Goal: Information Seeking & Learning: Learn about a topic

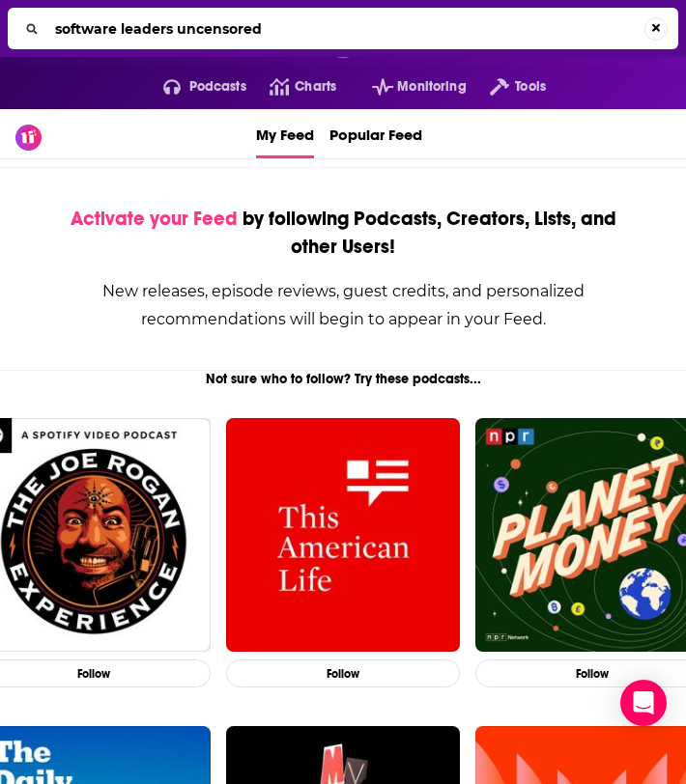
type input "software leaders uncensored"
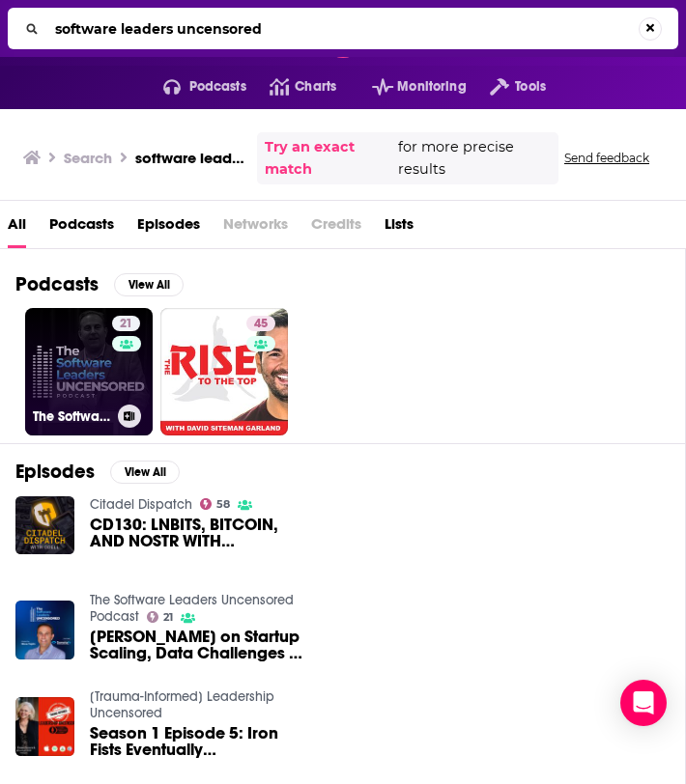
click at [73, 365] on link "21 The Software Leaders Uncensored Podcast" at bounding box center [89, 372] width 128 height 128
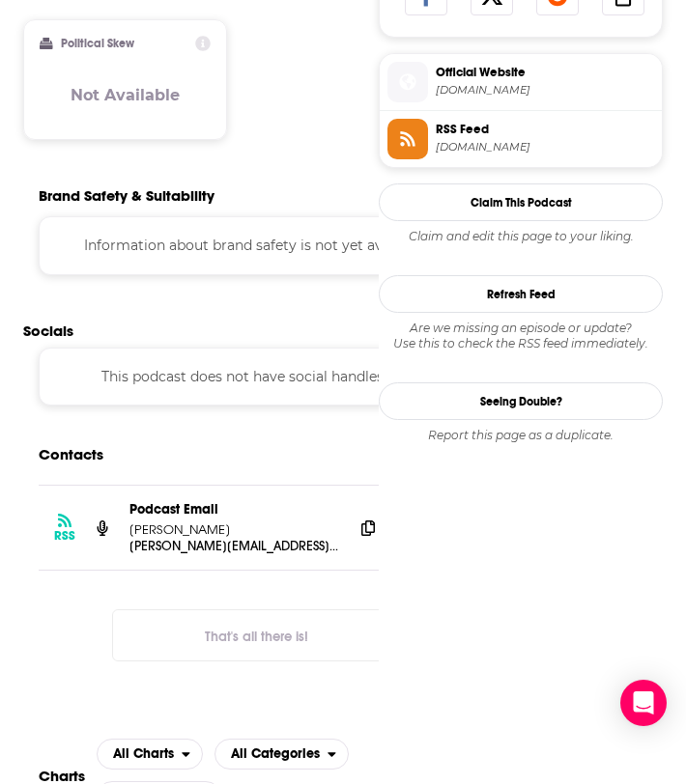
scroll to position [1274, 0]
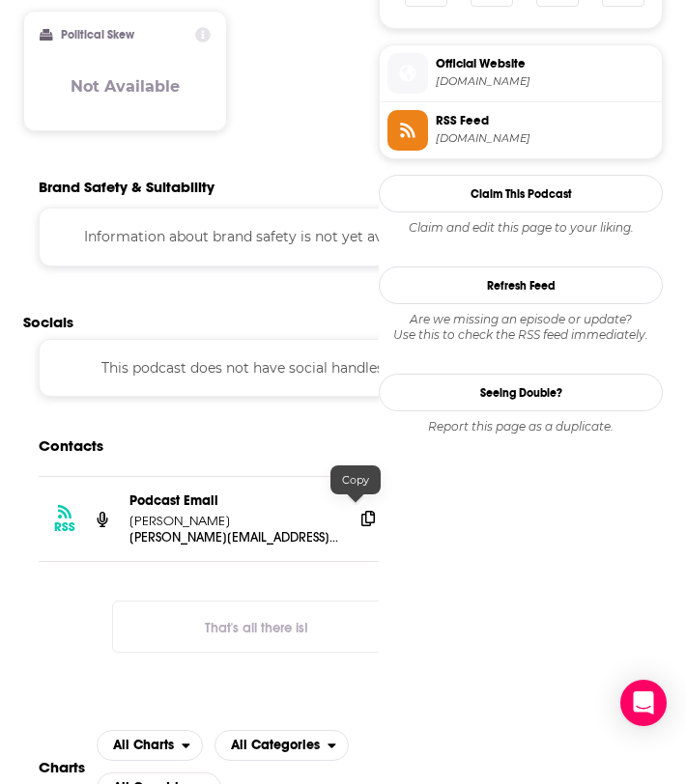
click at [361, 511] on icon at bounding box center [368, 518] width 14 height 15
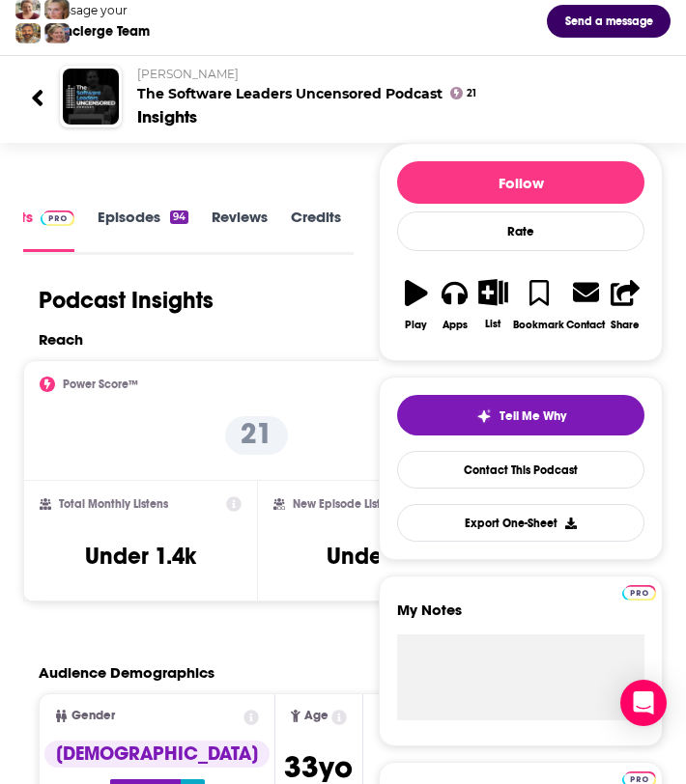
scroll to position [122, 0]
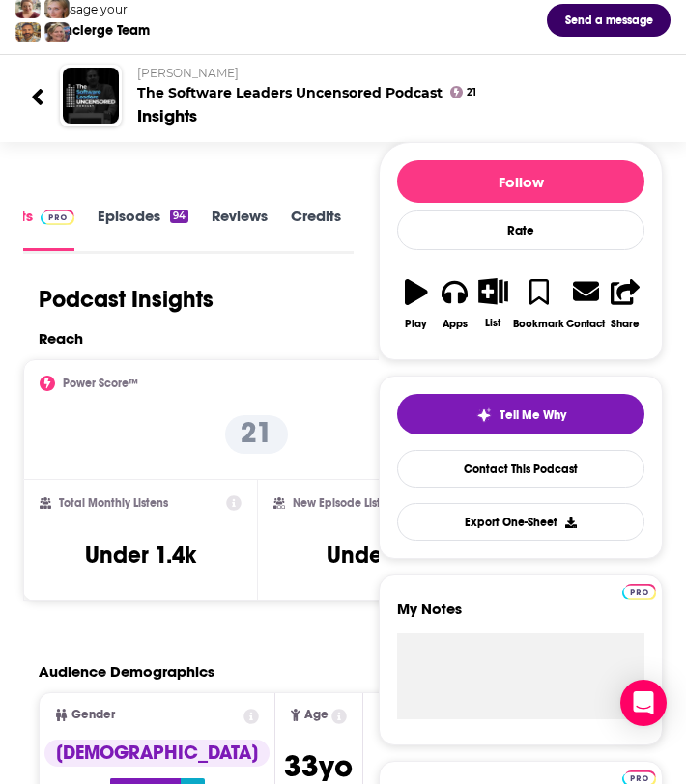
click at [139, 225] on link "Episodes 94" at bounding box center [143, 228] width 91 height 43
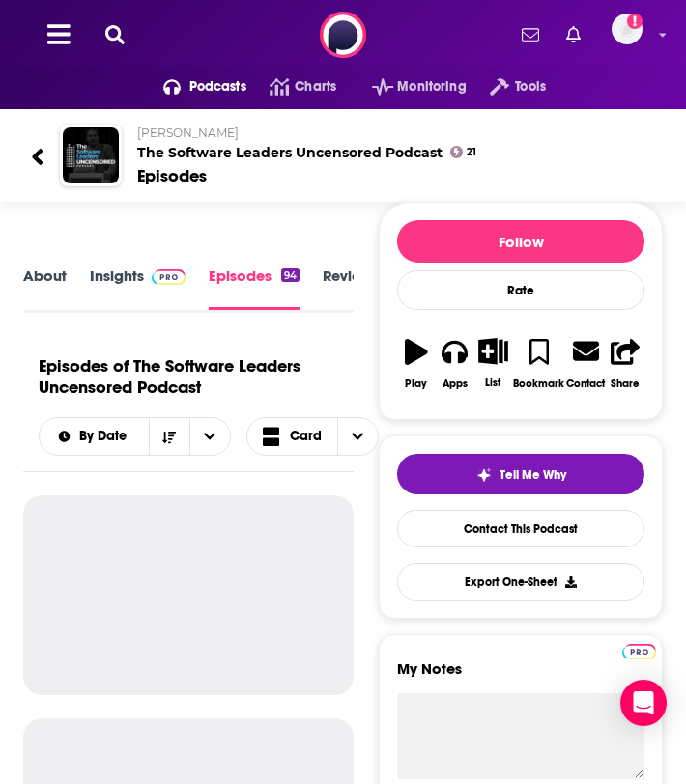
click at [47, 279] on link "About" at bounding box center [44, 288] width 43 height 43
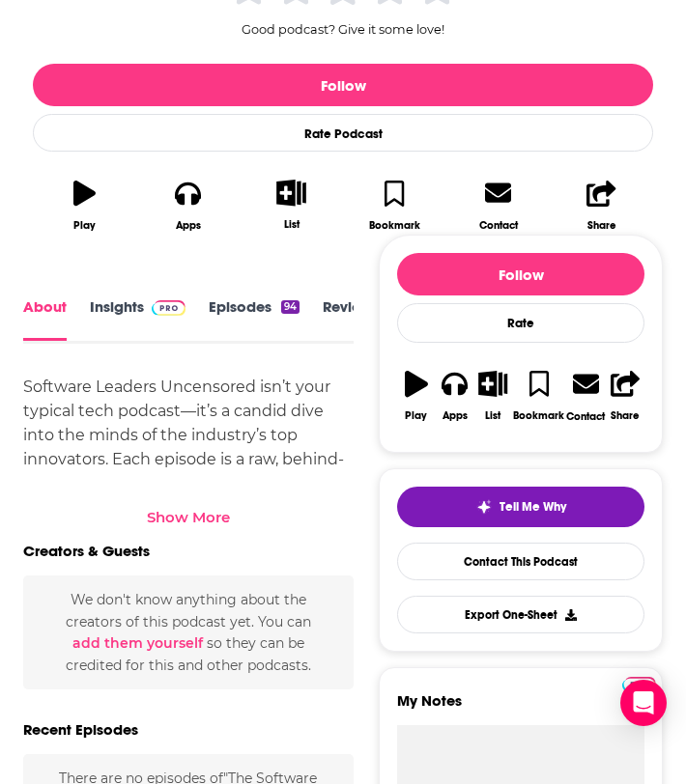
scroll to position [481, 0]
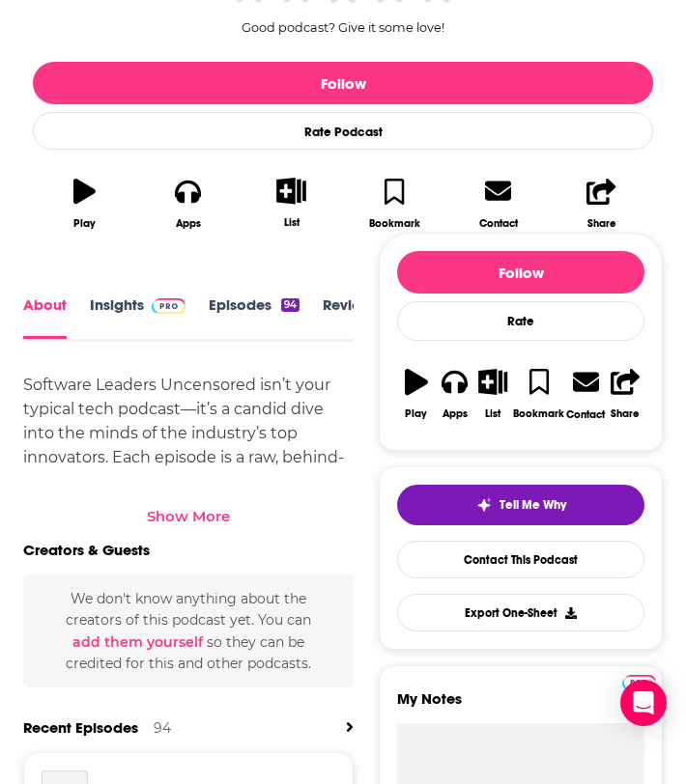
click at [174, 513] on div "Show More" at bounding box center [188, 516] width 83 height 18
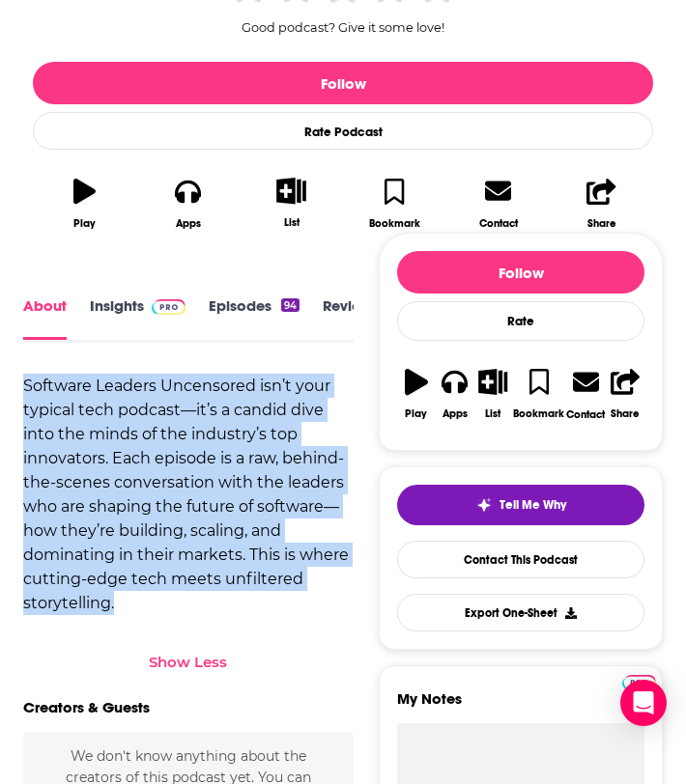
drag, startPoint x: 187, startPoint y: 611, endPoint x: 26, endPoint y: 380, distance: 282.4
click at [26, 380] on div "Software Leaders Uncensored isn’t your typical tech podcast—it’s a candid dive …" at bounding box center [188, 494] width 330 height 241
copy div "Software Leaders Uncensored isn’t your typical tech podcast—it’s a candid dive …"
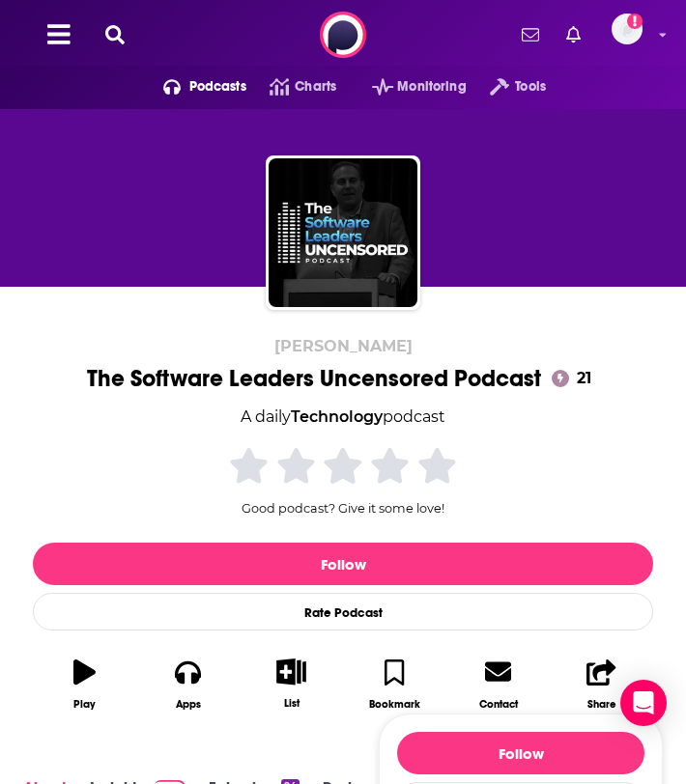
click at [125, 30] on button at bounding box center [114, 35] width 31 height 22
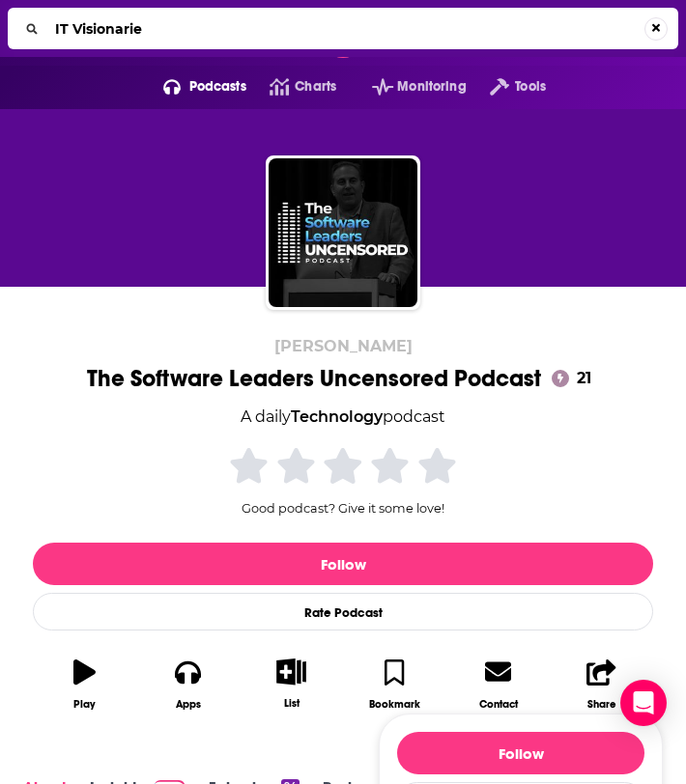
type input "IT Visionaries"
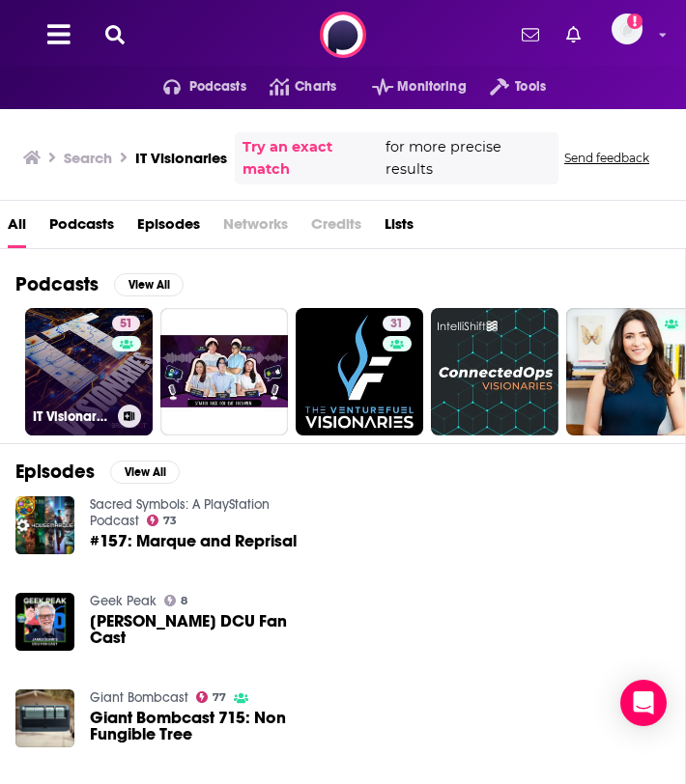
click at [92, 349] on link "51 IT Visionaries" at bounding box center [89, 372] width 128 height 128
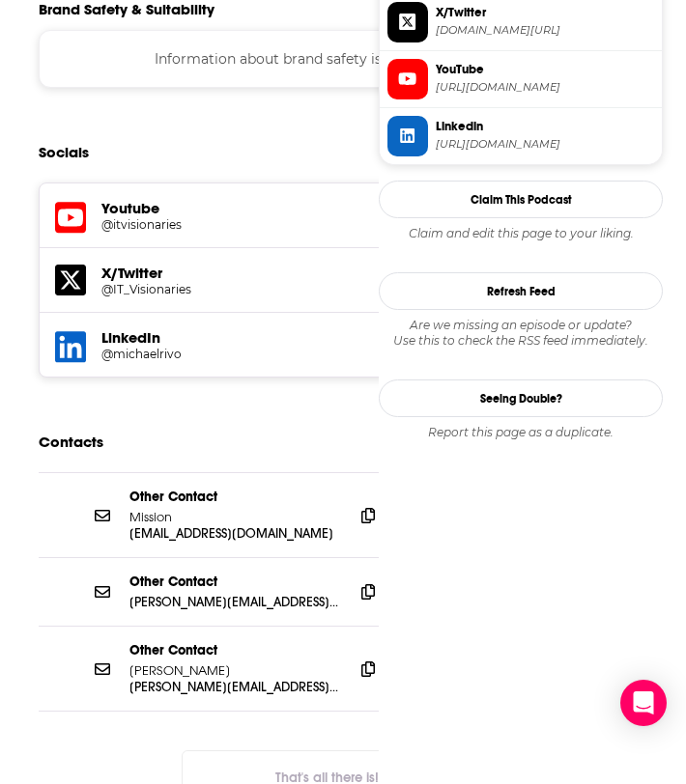
scroll to position [1855, 0]
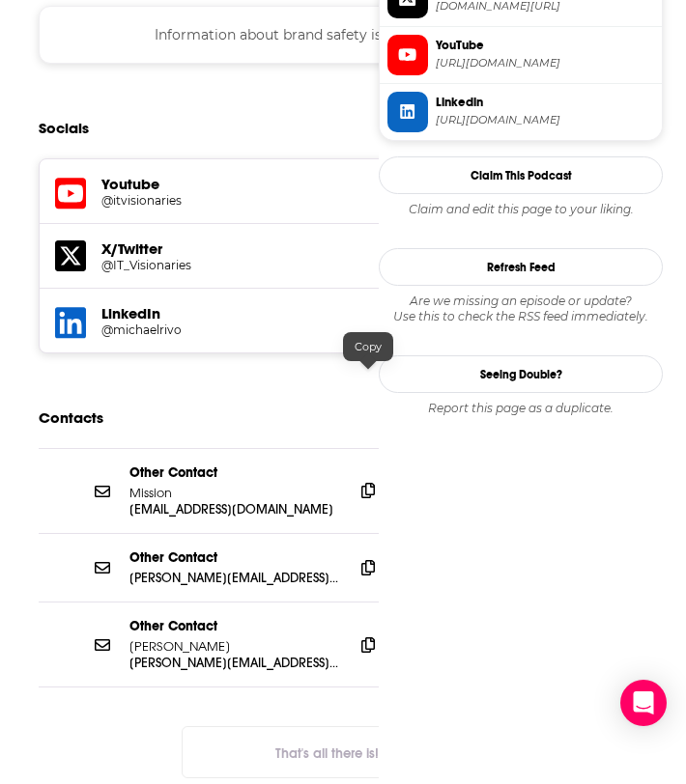
click at [362, 483] on icon at bounding box center [368, 490] width 14 height 15
click at [369, 559] on icon at bounding box center [368, 566] width 14 height 15
click at [362, 637] on icon at bounding box center [368, 644] width 14 height 15
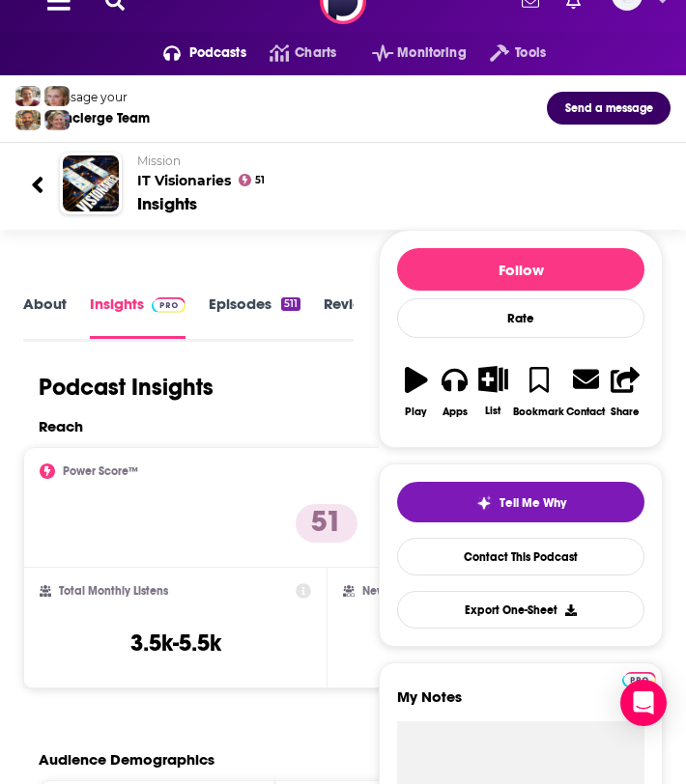
scroll to position [0, 0]
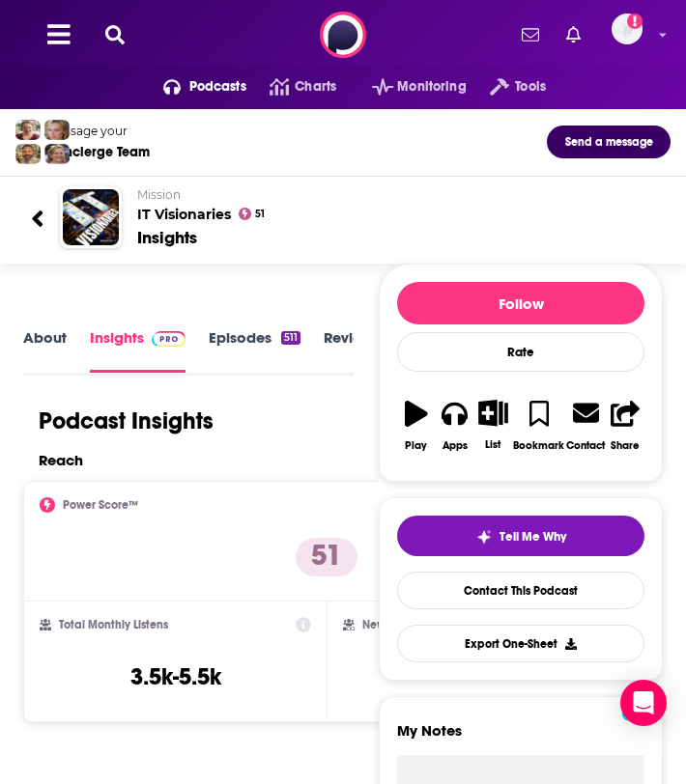
click at [47, 334] on link "About" at bounding box center [44, 349] width 43 height 43
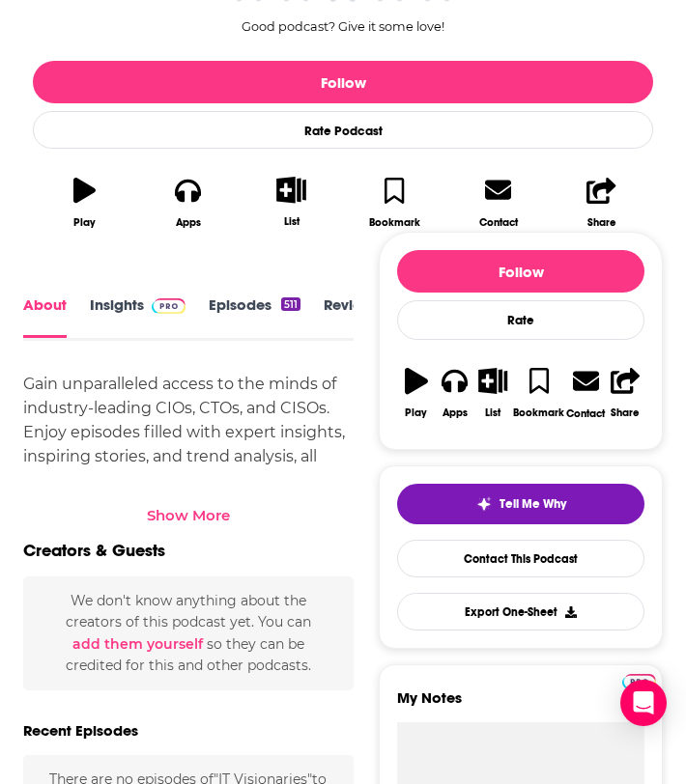
scroll to position [562, 0]
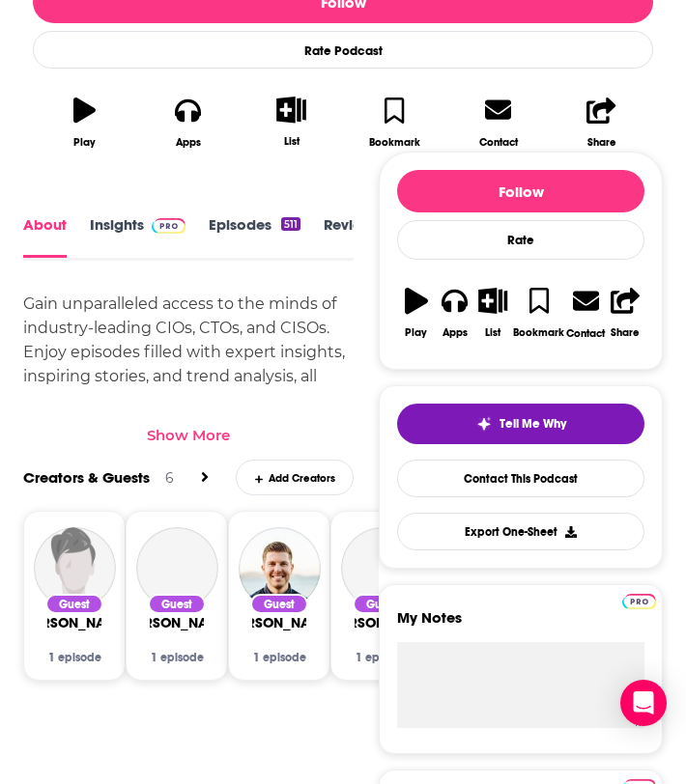
click at [170, 427] on div "Show More" at bounding box center [188, 435] width 83 height 18
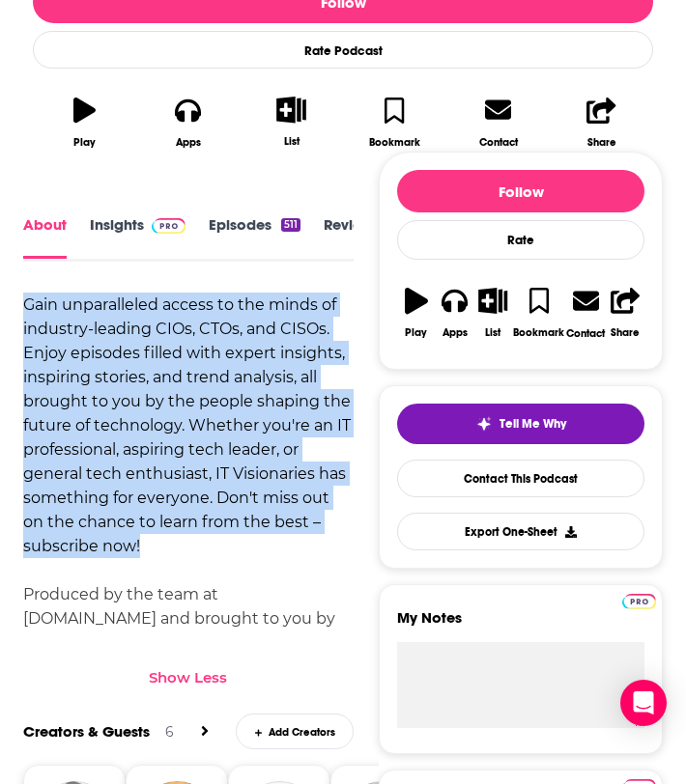
drag, startPoint x: 165, startPoint y: 555, endPoint x: 13, endPoint y: 305, distance: 293.1
copy div "Gain unparalleled access to the minds of industry-leading CIOs, CTOs, and CISOs…"
